Goal: Task Accomplishment & Management: Manage account settings

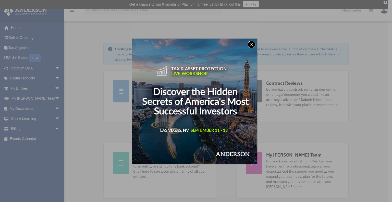
click at [252, 44] on button "x" at bounding box center [252, 45] width 8 height 8
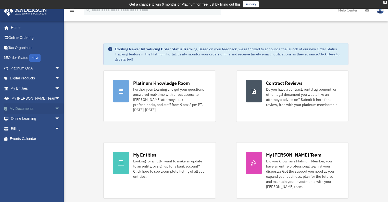
click at [20, 106] on link "My Documents arrow_drop_down" at bounding box center [36, 108] width 64 height 10
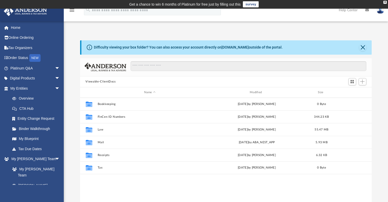
scroll to position [112, 288]
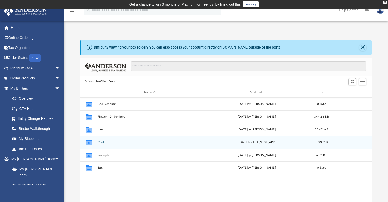
click at [100, 143] on button "Mail" at bounding box center [150, 142] width 105 height 3
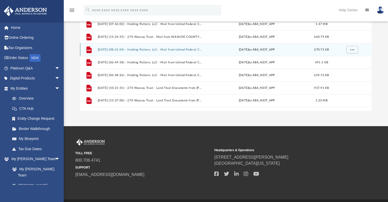
scroll to position [102, 0]
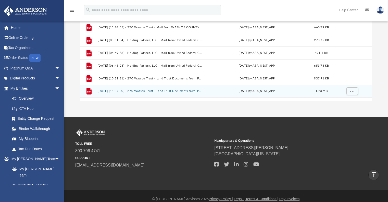
click at [108, 91] on button "2025.08.01 (15:37:00) - 270 Wassou Trust - Land Trust Documents from Justin Tay…" at bounding box center [150, 91] width 105 height 3
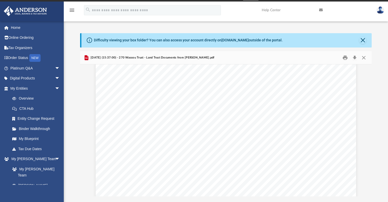
scroll to position [179, 0]
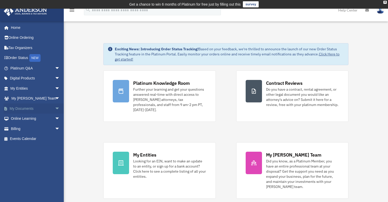
click at [55, 108] on span "arrow_drop_down" at bounding box center [60, 108] width 10 height 10
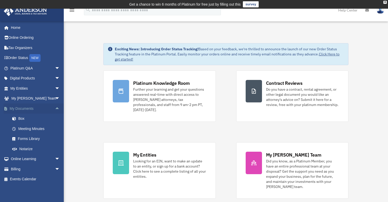
click at [27, 108] on link "My Documents arrow_drop_up" at bounding box center [36, 108] width 64 height 10
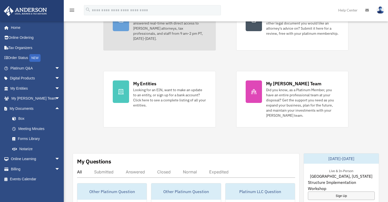
scroll to position [102, 0]
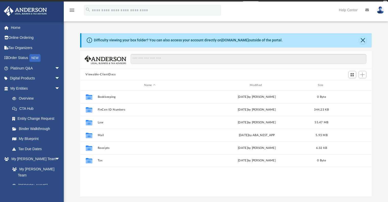
scroll to position [112, 288]
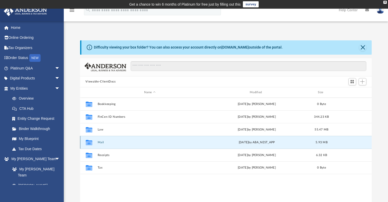
click at [171, 142] on button "Mail" at bounding box center [150, 142] width 105 height 3
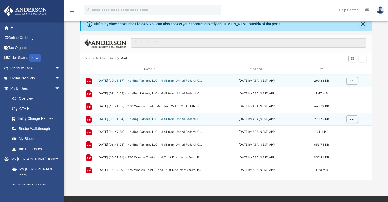
scroll to position [51, 0]
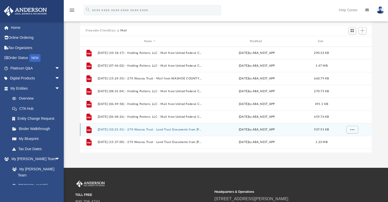
click at [123, 130] on button "2025.07.18 (10:21:31) - 270 Wassou Trust - Land Trust Documents from Justin Tay…" at bounding box center [150, 129] width 105 height 3
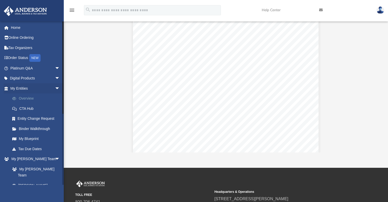
scroll to position [1375, 0]
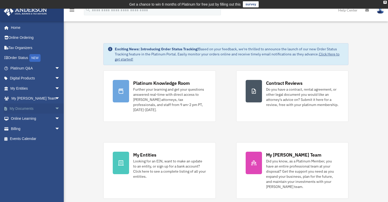
click at [33, 108] on link "My Documents arrow_drop_down" at bounding box center [36, 108] width 64 height 10
click at [55, 108] on span "arrow_drop_down" at bounding box center [60, 108] width 10 height 10
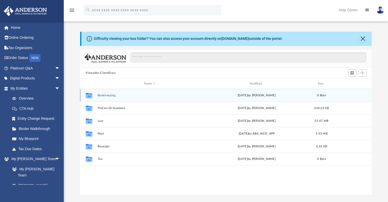
scroll to position [112, 288]
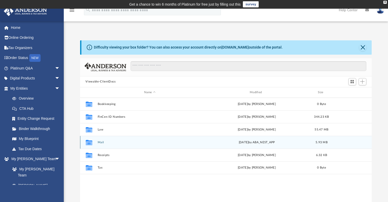
click at [140, 143] on button "Mail" at bounding box center [150, 142] width 105 height 3
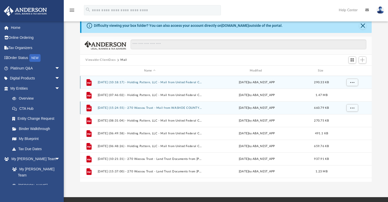
scroll to position [51, 0]
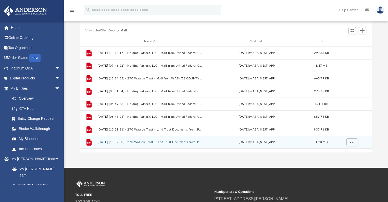
click at [148, 142] on button "[DATE] (15:37:00) - 270 Wassou Trust - Land Trust Documents from [PERSON_NAME].…" at bounding box center [150, 142] width 105 height 3
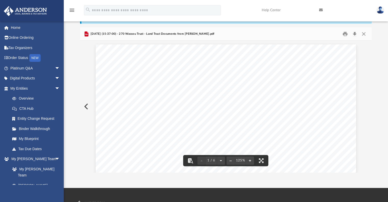
scroll to position [0, 0]
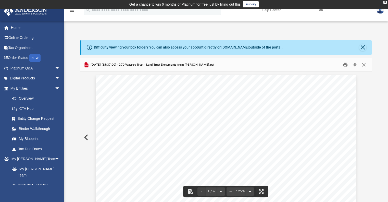
click at [347, 65] on button "Print" at bounding box center [345, 65] width 10 height 8
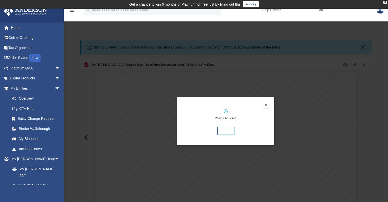
click at [267, 104] on button "Preview" at bounding box center [266, 105] width 6 height 6
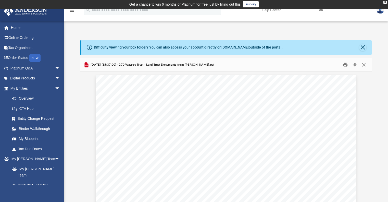
click at [346, 65] on button "Print" at bounding box center [345, 65] width 10 height 8
click at [379, 10] on img at bounding box center [381, 9] width 8 height 7
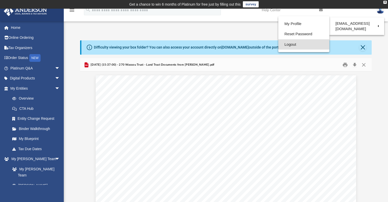
click at [285, 47] on link "Logout" at bounding box center [304, 44] width 51 height 10
